Goal: Navigation & Orientation: Find specific page/section

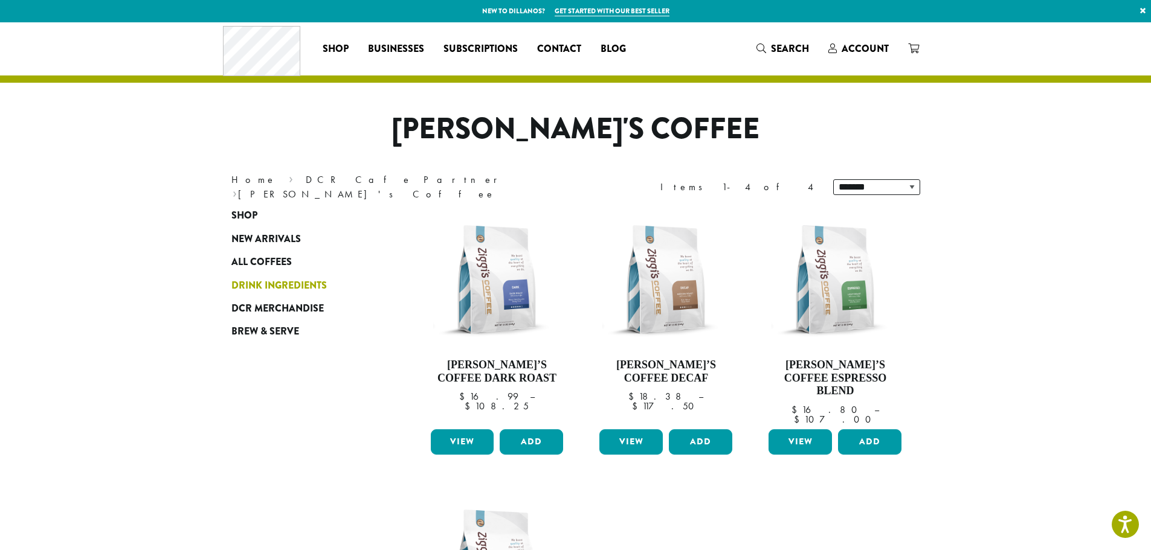
click at [257, 282] on span "Drink Ingredients" at bounding box center [278, 286] width 95 height 15
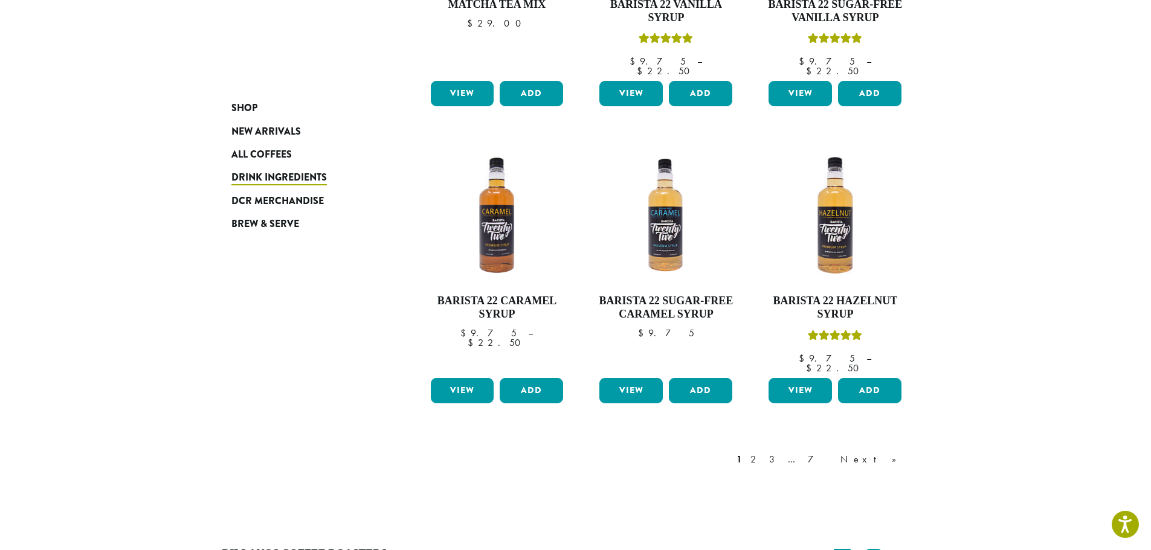
scroll to position [906, 0]
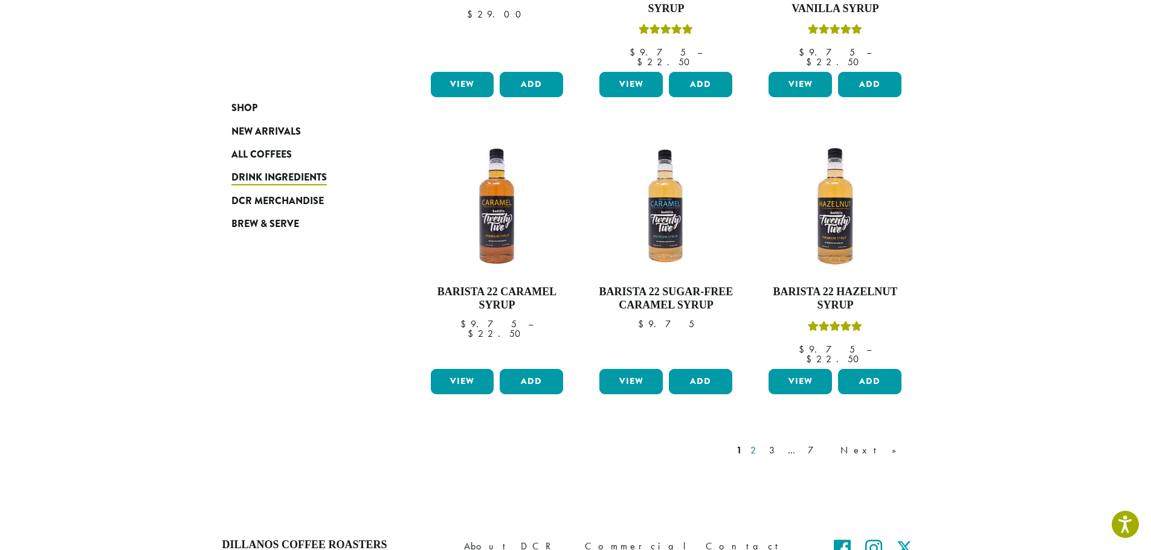
click at [763, 443] on link "2" at bounding box center [755, 450] width 15 height 14
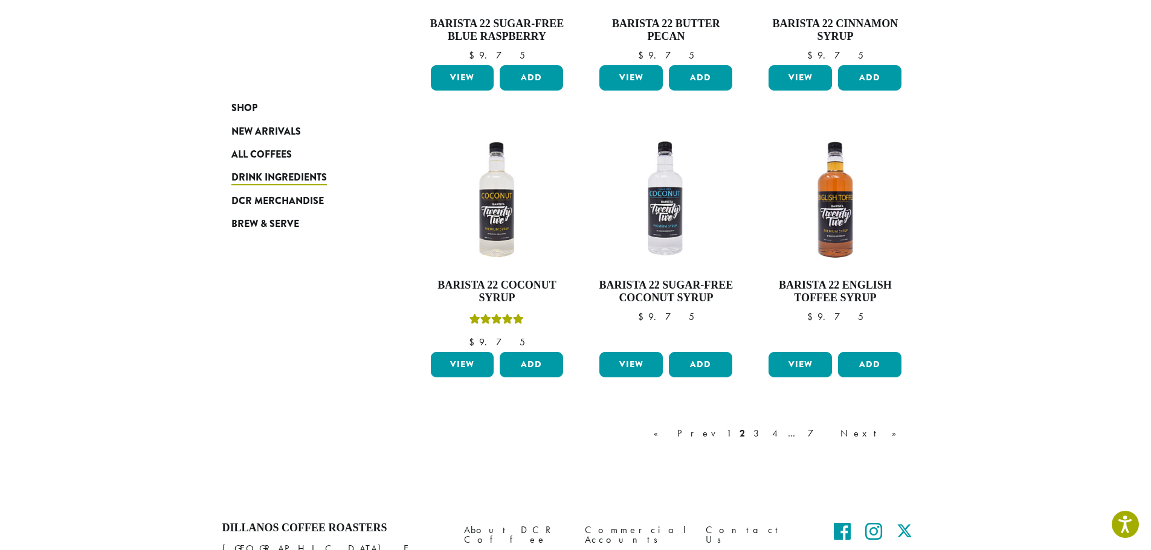
scroll to position [920, 0]
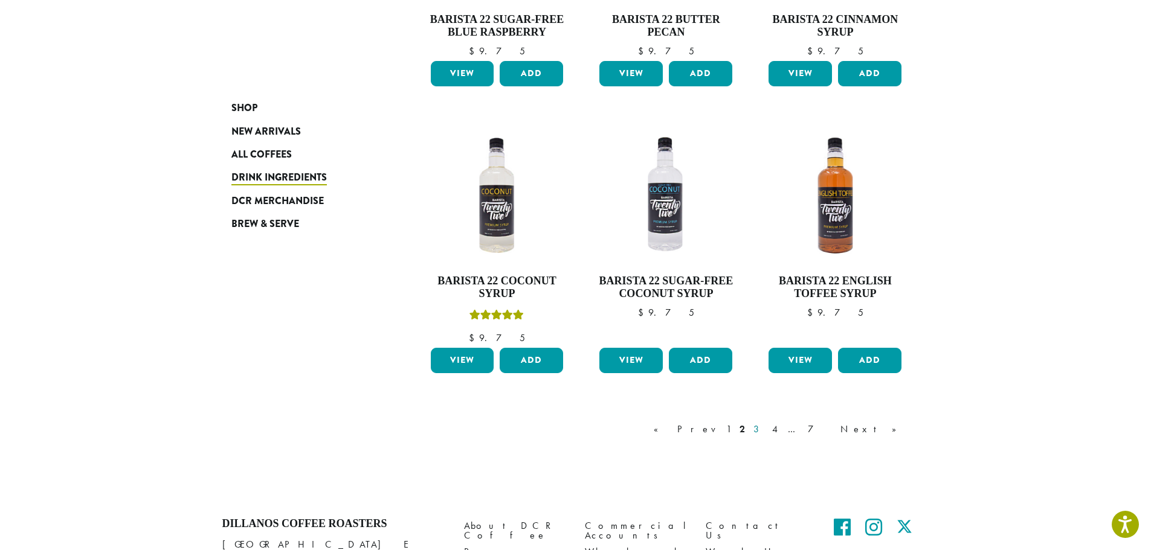
click at [766, 430] on link "3" at bounding box center [758, 429] width 15 height 14
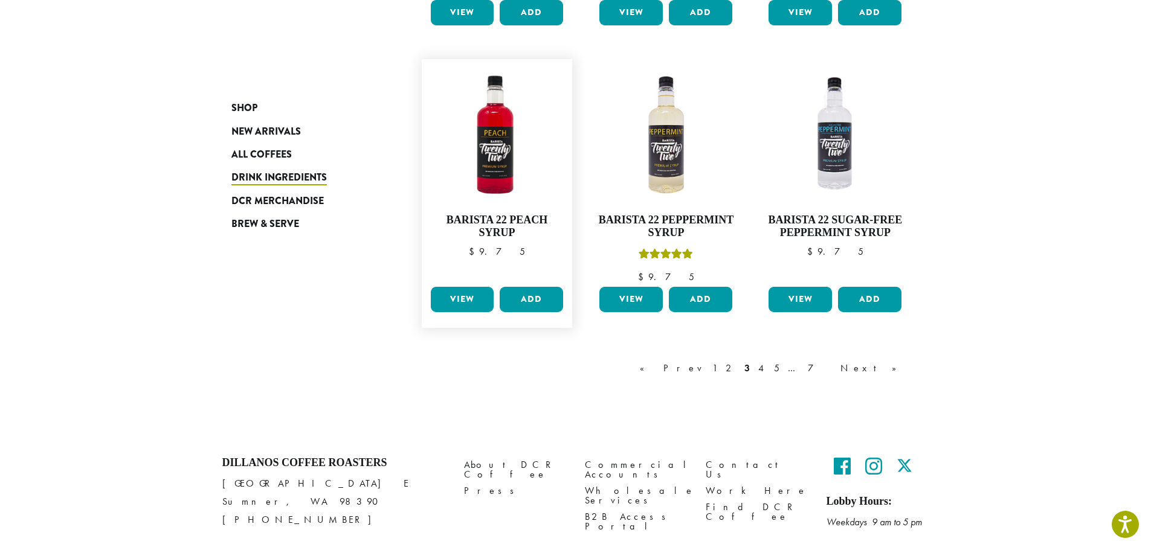
scroll to position [980, 0]
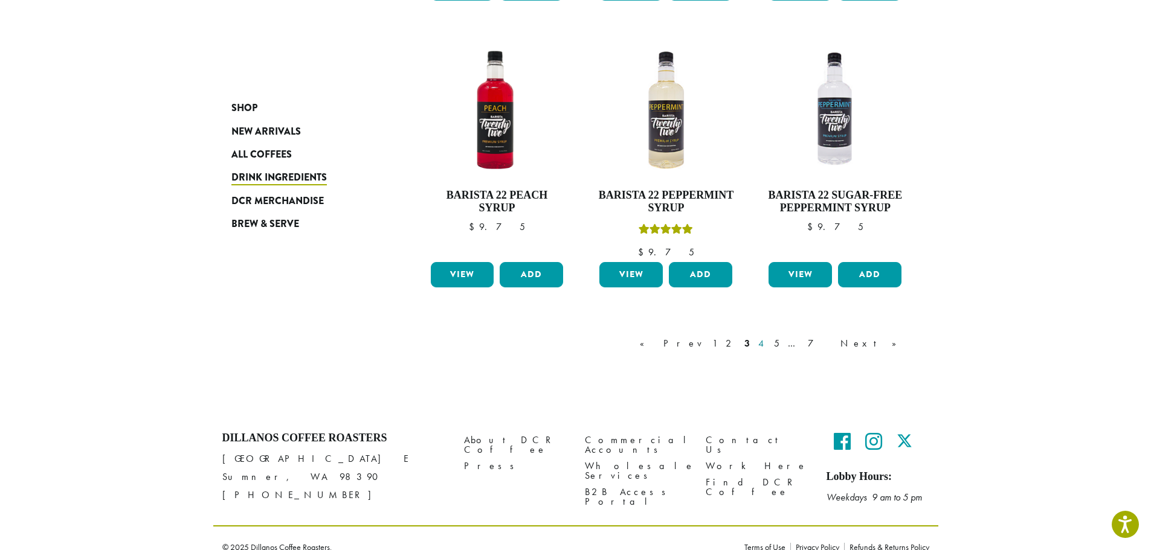
click at [768, 345] on link "4" at bounding box center [762, 343] width 12 height 14
